Goal: Information Seeking & Learning: Find specific fact

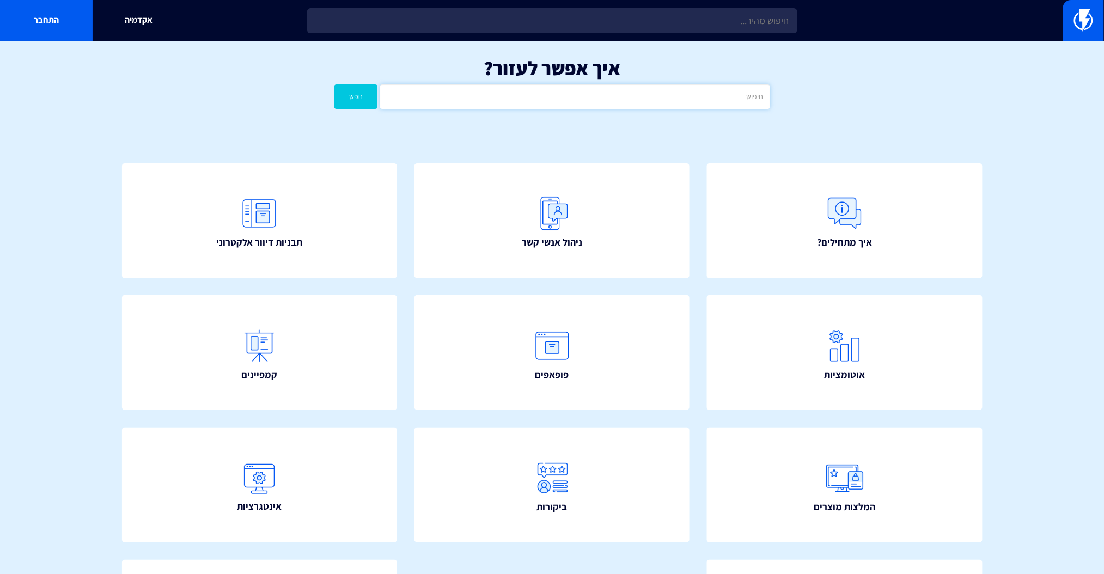
drag, startPoint x: 0, startPoint y: 0, endPoint x: 624, endPoint y: 95, distance: 631.6
click at [624, 95] on input "text" at bounding box center [575, 96] width 390 height 25
type input "IP"
click at [335, 84] on button "חפש" at bounding box center [357, 96] width 44 height 25
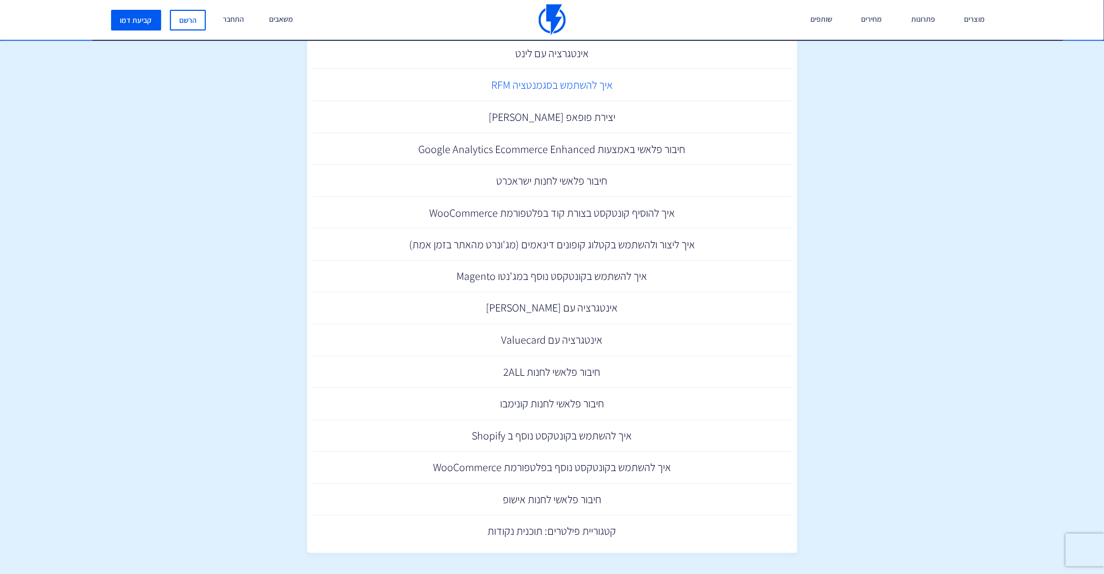
scroll to position [484, 0]
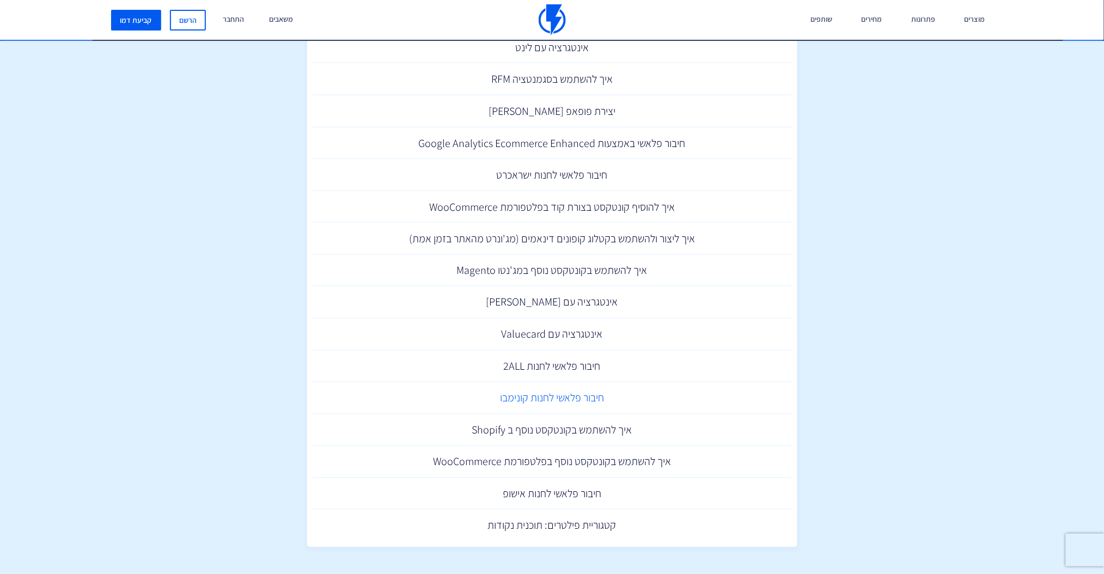
click at [561, 400] on link "חיבור פלאשי לחנות קונימבו" at bounding box center [552, 398] width 479 height 32
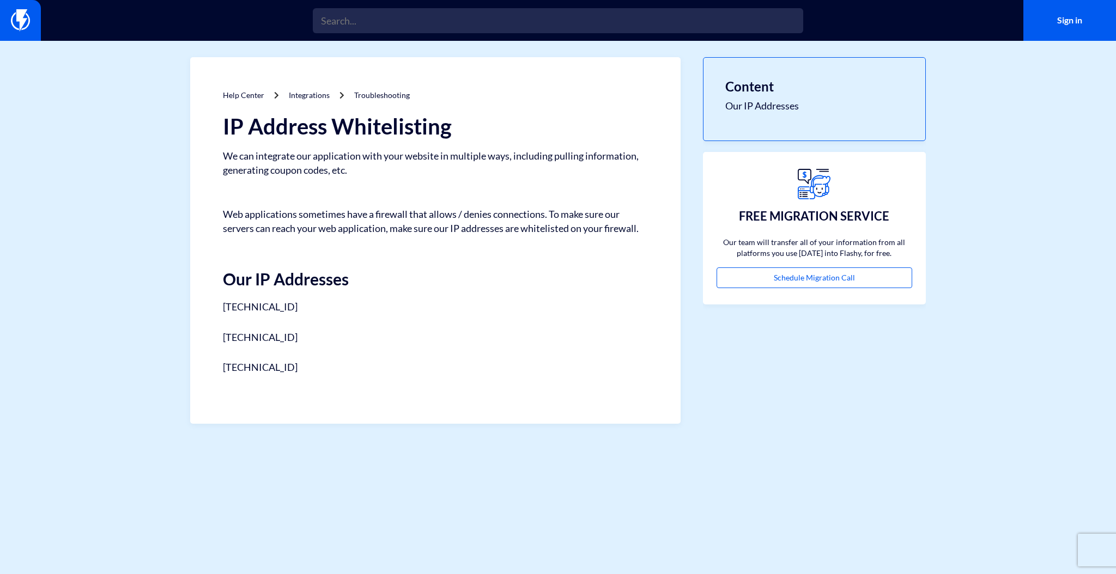
click at [1078, 320] on section "Help Center Integrations Troubleshooting IP Address Whitelisting We can integra…" at bounding box center [558, 240] width 1116 height 399
